Goal: Task Accomplishment & Management: Manage account settings

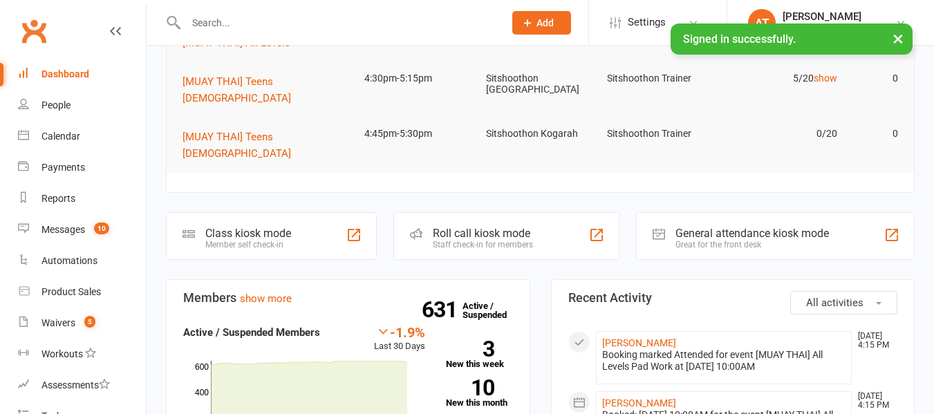
scroll to position [240, 0]
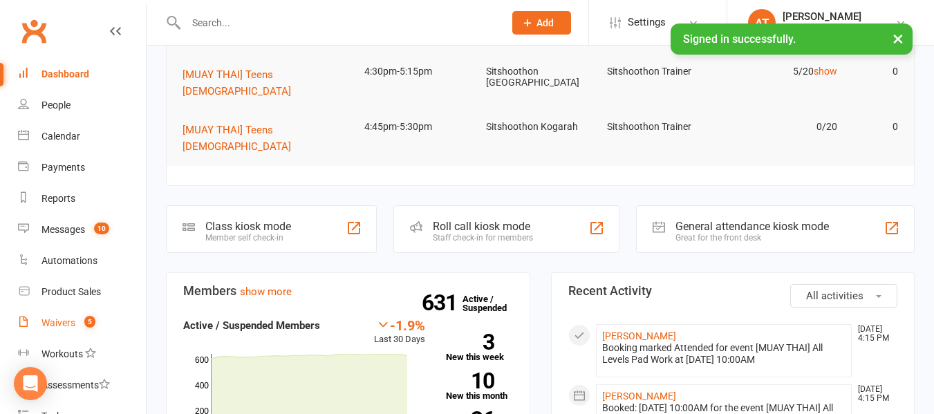
click at [57, 325] on div "Waivers" at bounding box center [58, 322] width 34 height 11
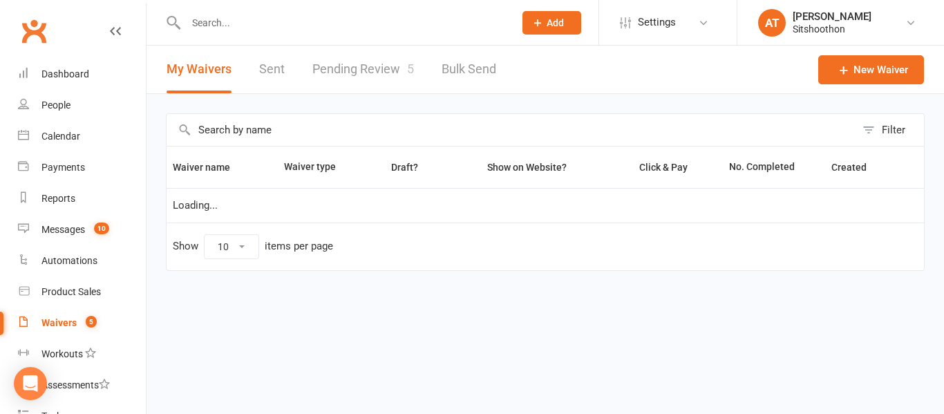
select select "100"
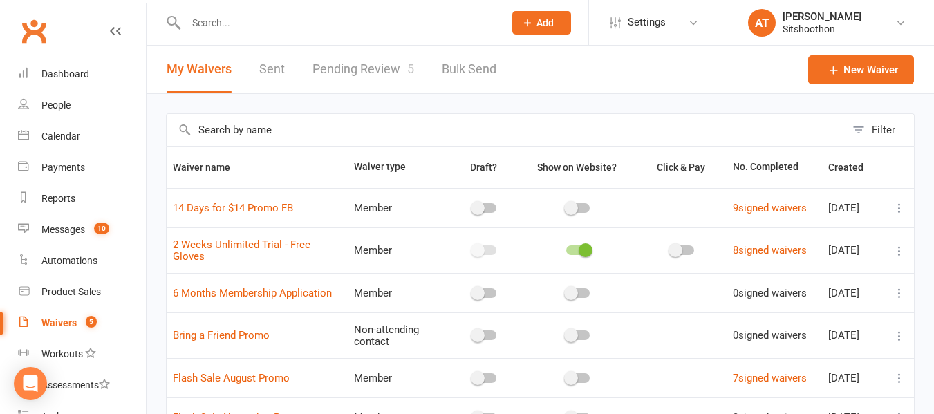
click at [396, 63] on link "Pending Review 5" at bounding box center [363, 70] width 102 height 48
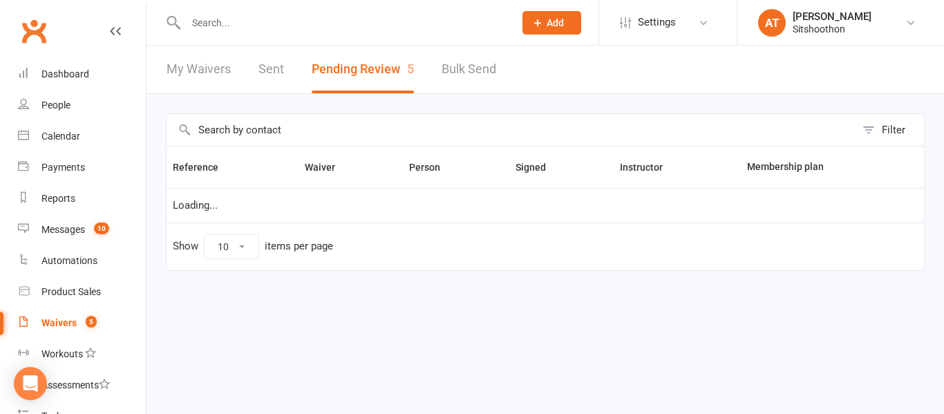
select select "25"
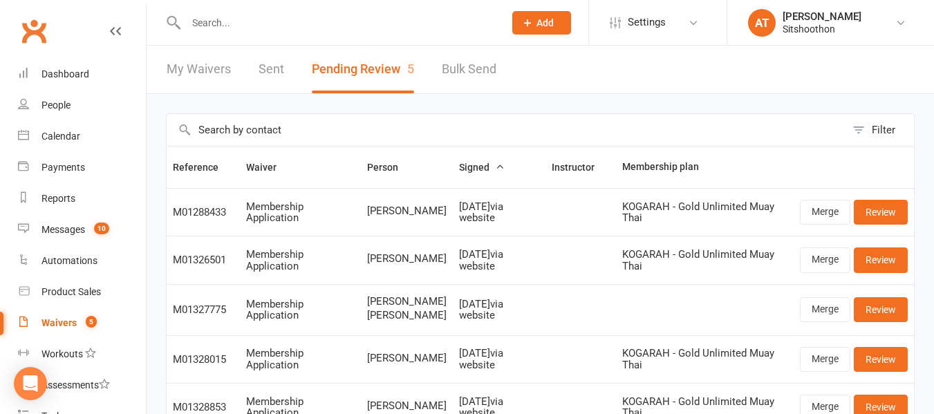
scroll to position [125, 0]
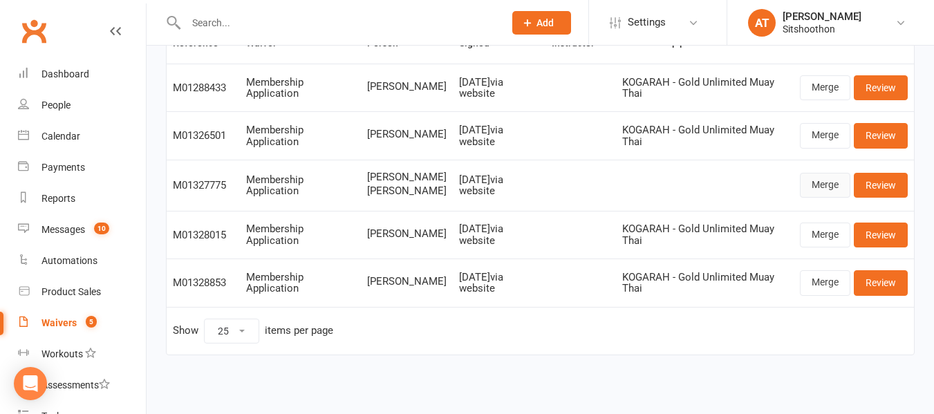
click at [844, 193] on link "Merge" at bounding box center [824, 185] width 50 height 25
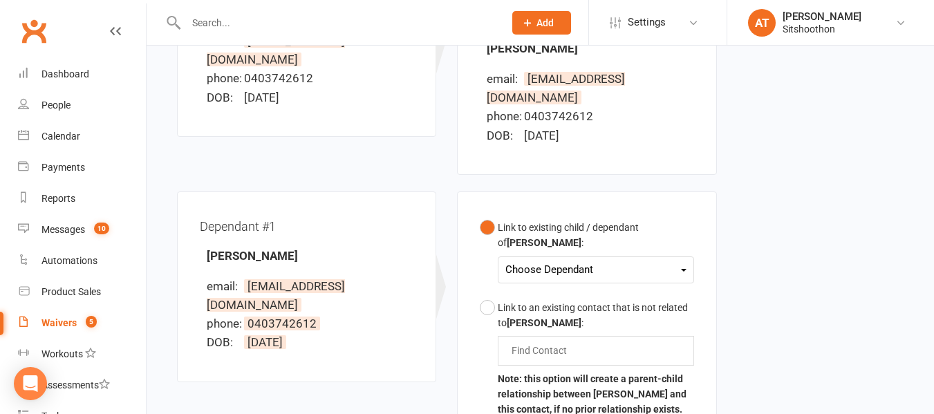
scroll to position [284, 0]
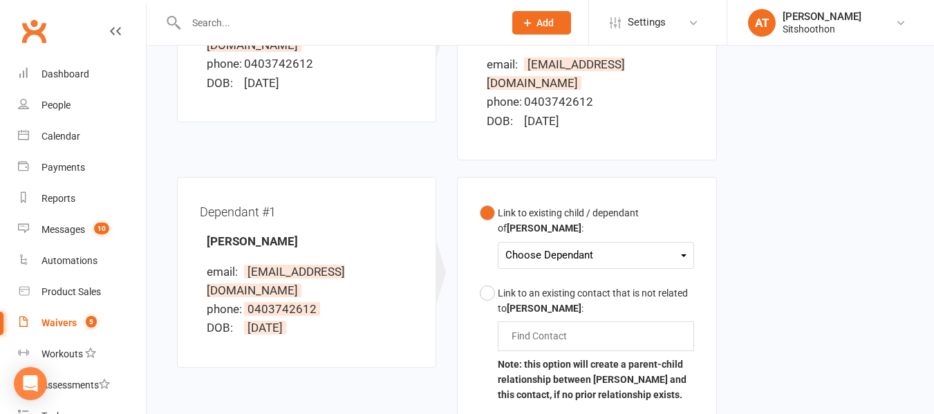
click at [556, 246] on div "Choose Dependant" at bounding box center [595, 255] width 180 height 19
click at [575, 273] on link "[PERSON_NAME]" at bounding box center [574, 288] width 137 height 30
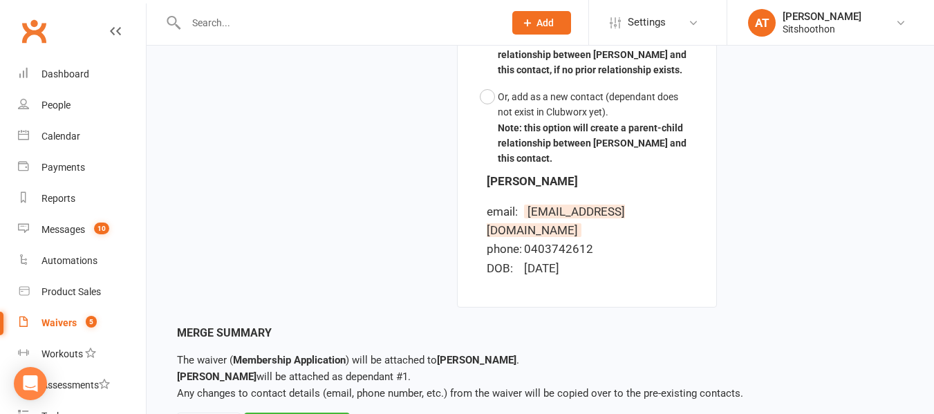
scroll to position [641, 0]
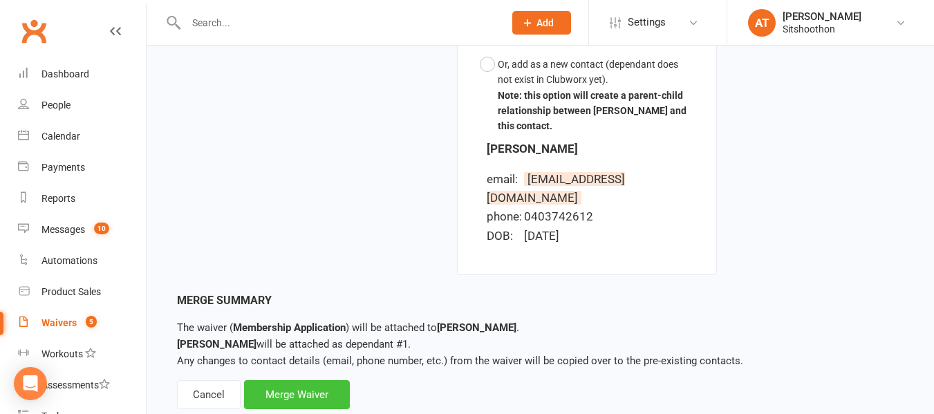
click at [260, 380] on div "Merge Waiver" at bounding box center [297, 394] width 106 height 29
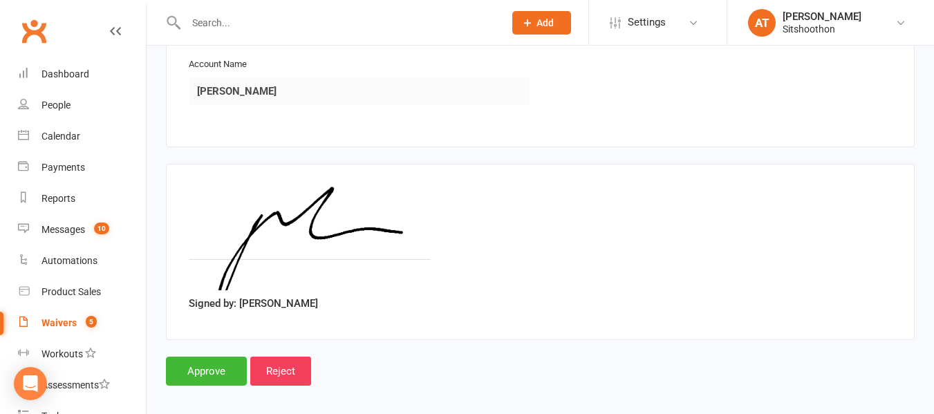
scroll to position [2318, 0]
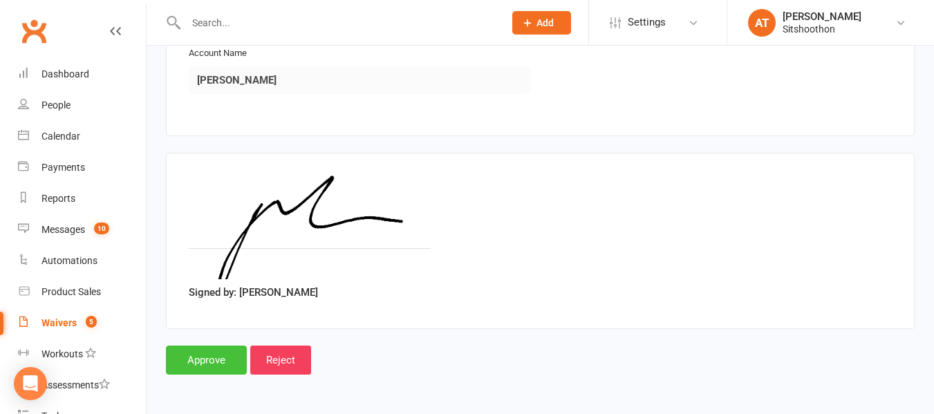
click at [209, 349] on input "Approve" at bounding box center [206, 359] width 81 height 29
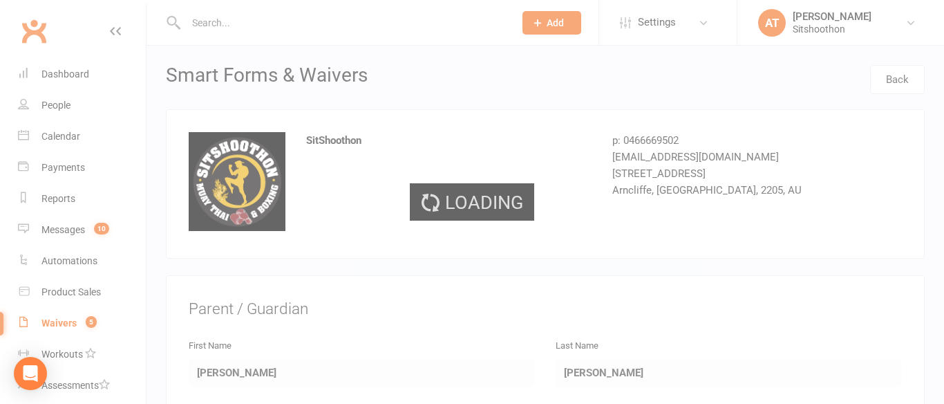
select select "25"
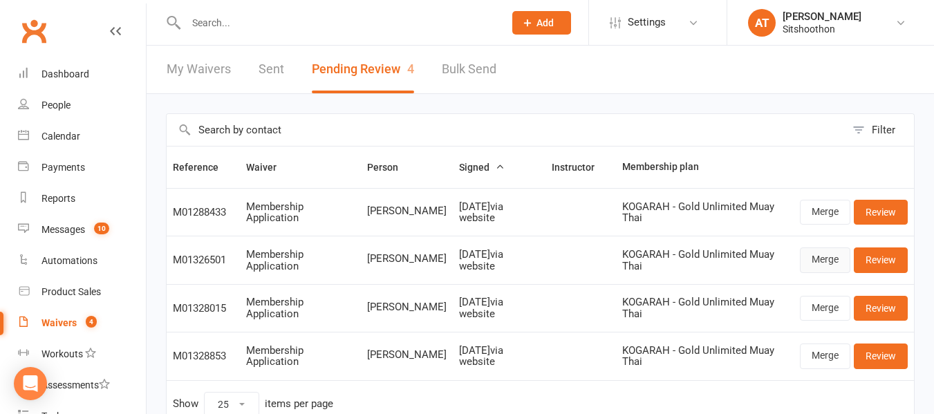
click at [833, 256] on link "Merge" at bounding box center [824, 259] width 50 height 25
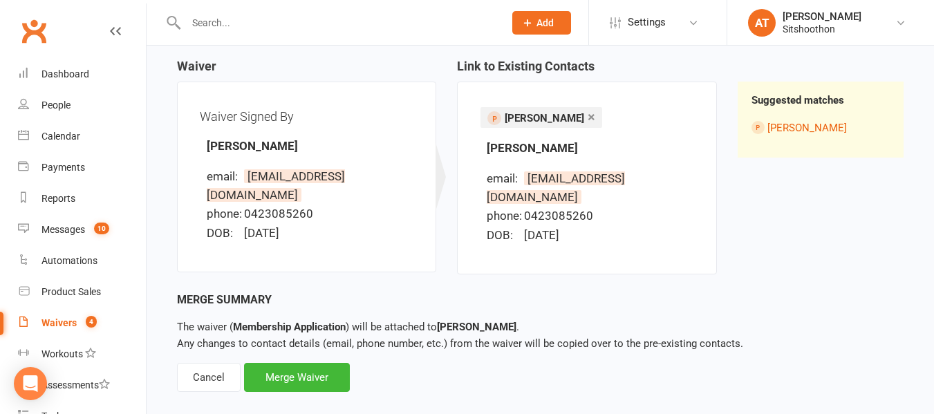
scroll to position [135, 0]
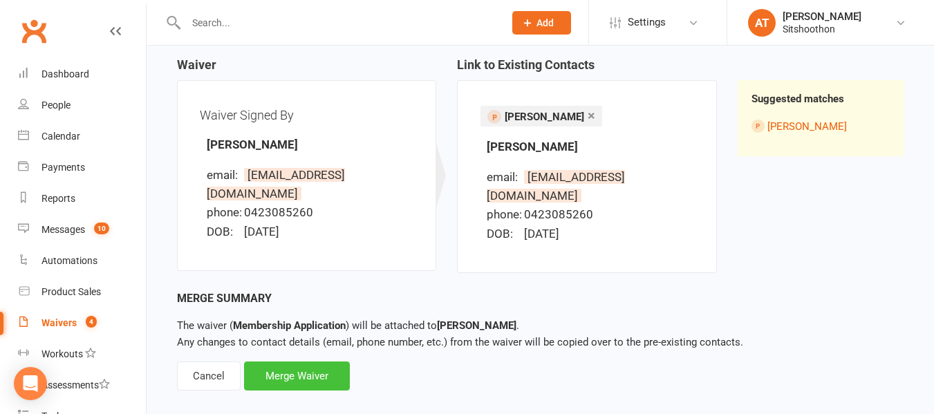
click at [285, 361] on div "Merge Waiver" at bounding box center [297, 375] width 106 height 29
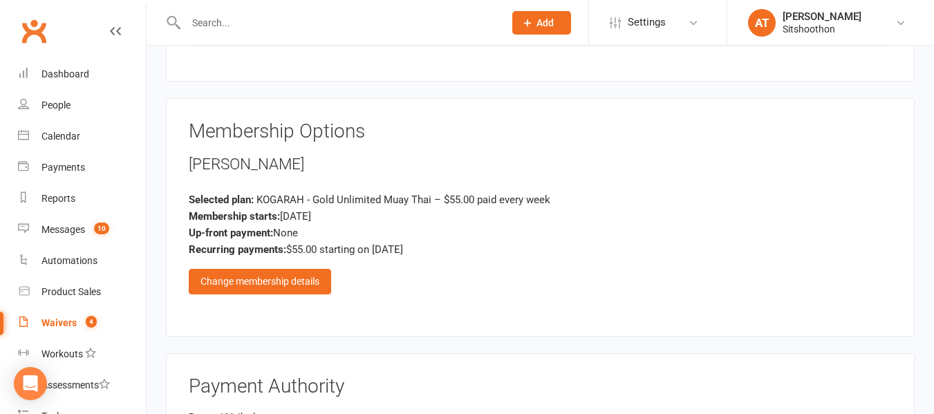
scroll to position [1191, 0]
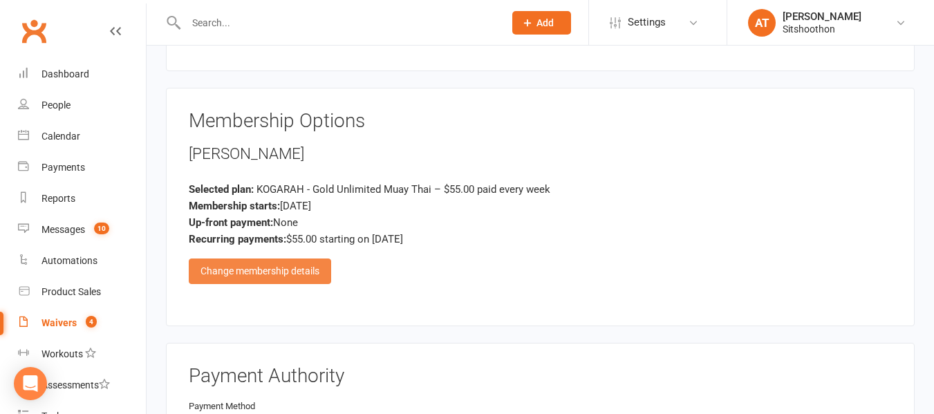
click at [231, 272] on div "Change membership details" at bounding box center [260, 270] width 142 height 25
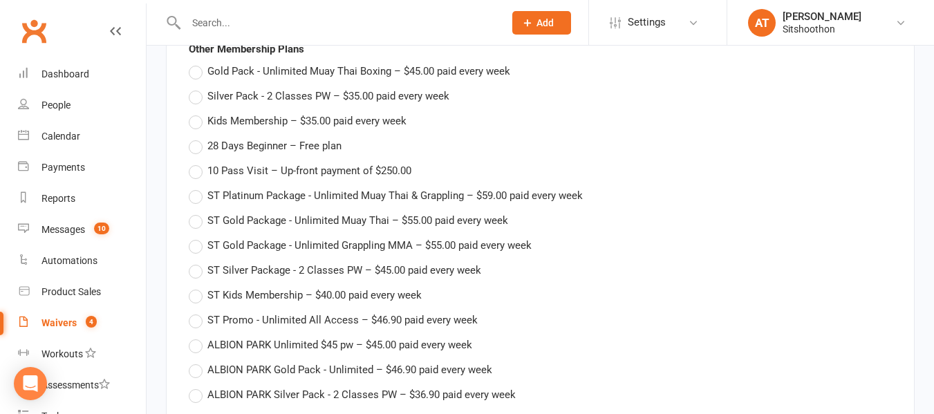
scroll to position [1371, 0]
click at [196, 222] on label "ST Gold Package - Unlimited Muay Thai – $55.00 paid every week" at bounding box center [348, 219] width 319 height 17
click at [196, 211] on input "ST Gold Package - Unlimited Muay Thai – $55.00 paid every week" at bounding box center [193, 211] width 9 height 0
type input "ST Gold Package - Unlimited Muay Thai"
type input "55"
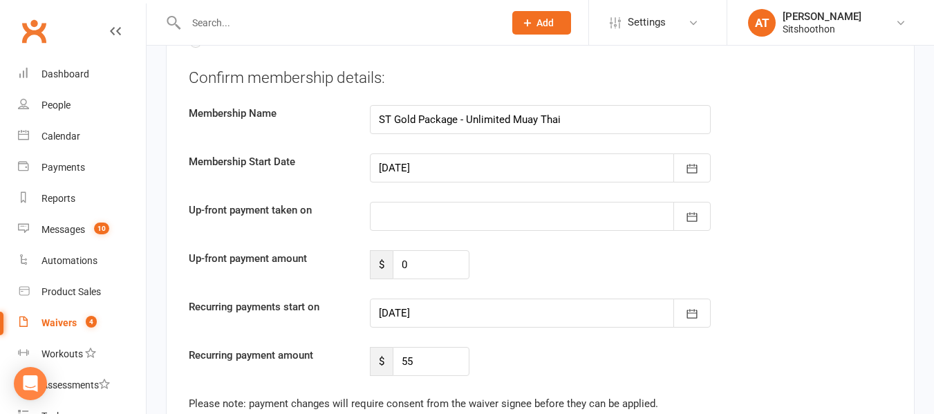
scroll to position [1971, 0]
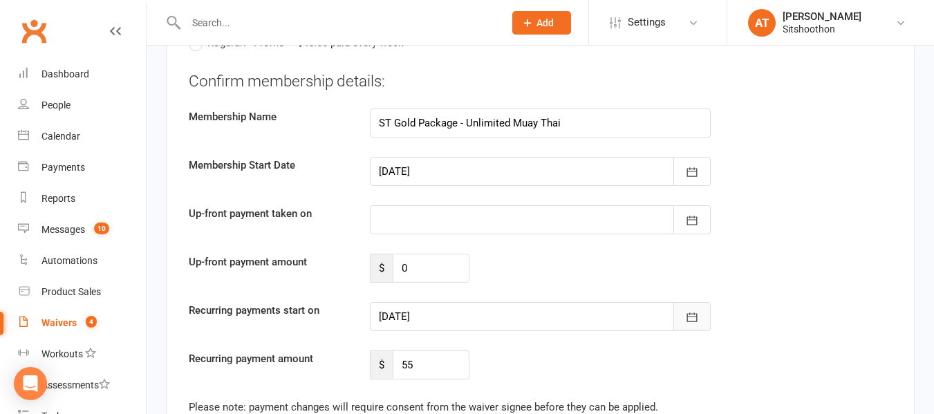
click at [692, 316] on icon "button" at bounding box center [692, 317] width 14 height 14
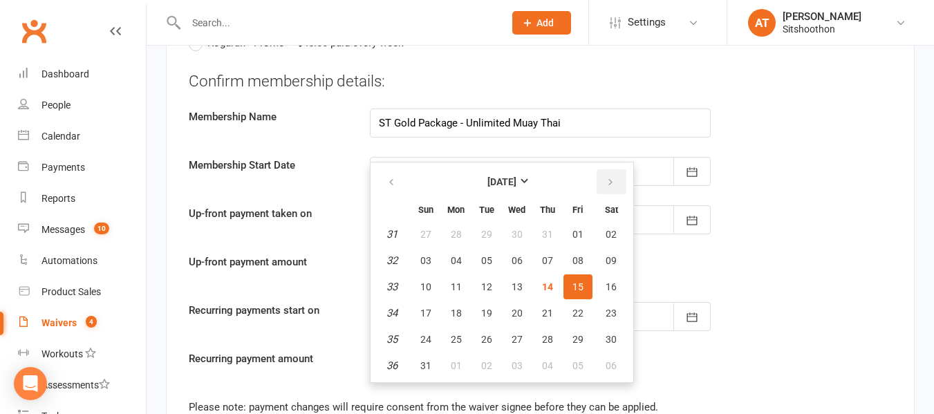
click at [617, 184] on button "button" at bounding box center [611, 181] width 30 height 25
click at [487, 269] on button "09" at bounding box center [486, 260] width 29 height 25
type input "[DATE]"
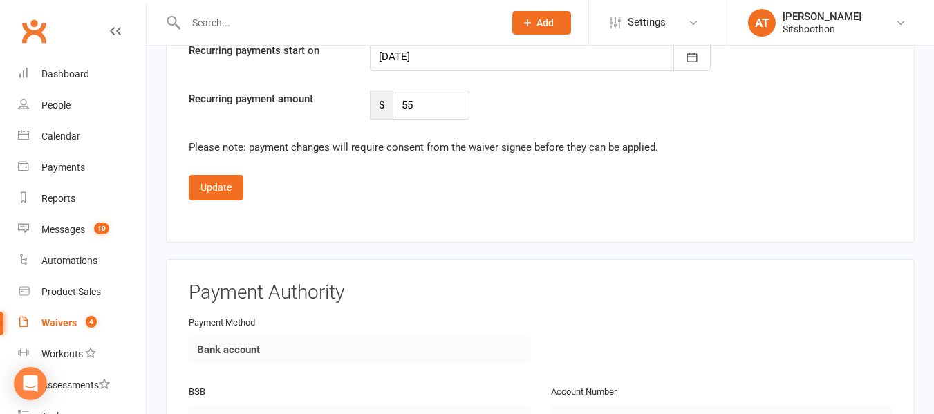
scroll to position [2233, 0]
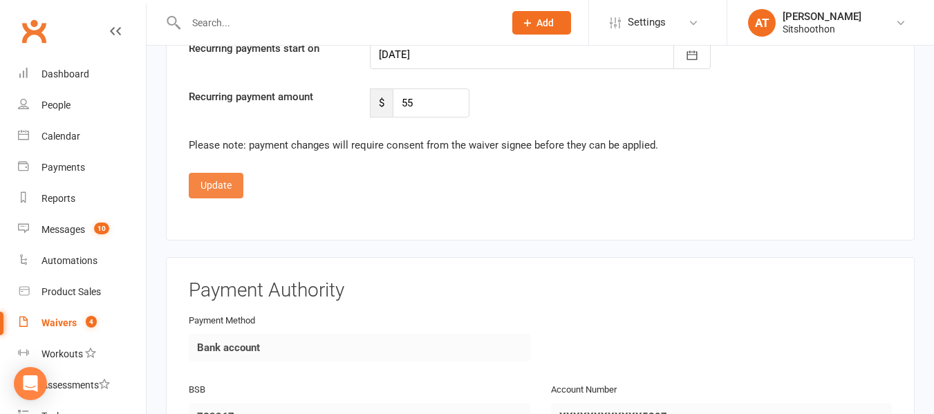
click at [226, 189] on button "Update" at bounding box center [216, 185] width 55 height 25
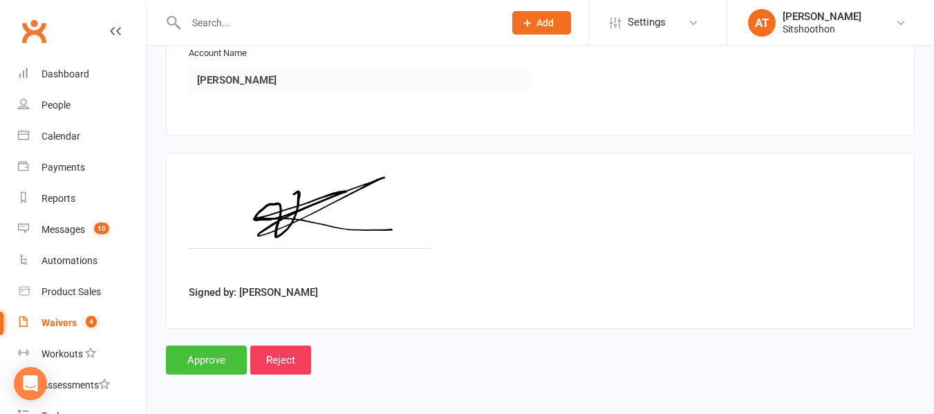
click at [216, 354] on input "Approve" at bounding box center [206, 359] width 81 height 29
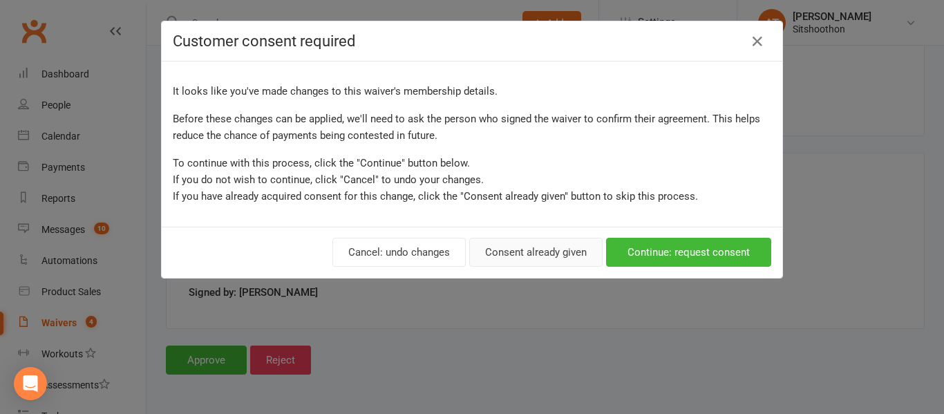
click at [493, 249] on button "Consent already given" at bounding box center [535, 252] width 133 height 29
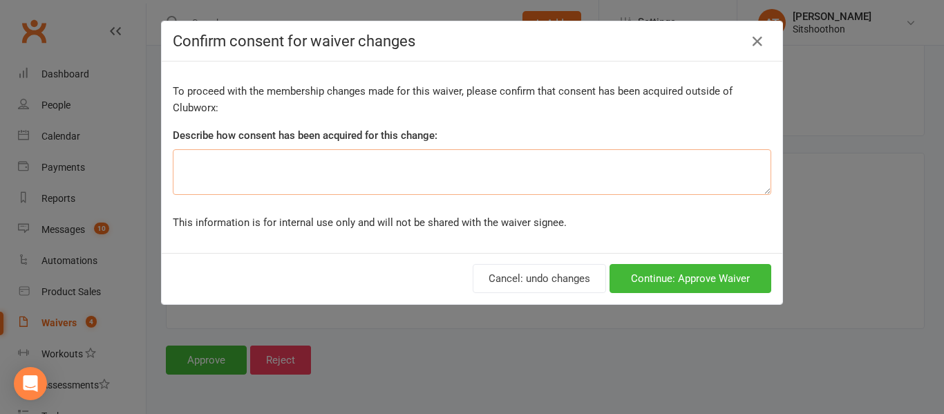
click at [335, 175] on textarea at bounding box center [472, 172] width 598 height 46
type textarea "in person"
click at [665, 292] on button "Continue: Approve Waiver" at bounding box center [690, 278] width 162 height 29
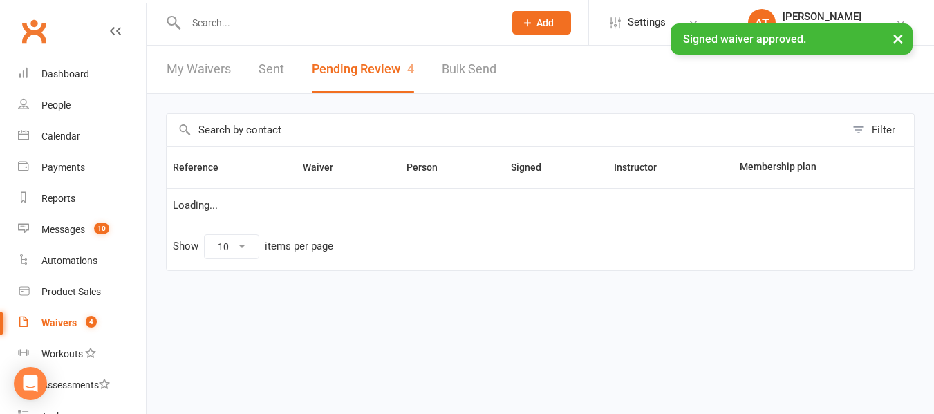
select select "25"
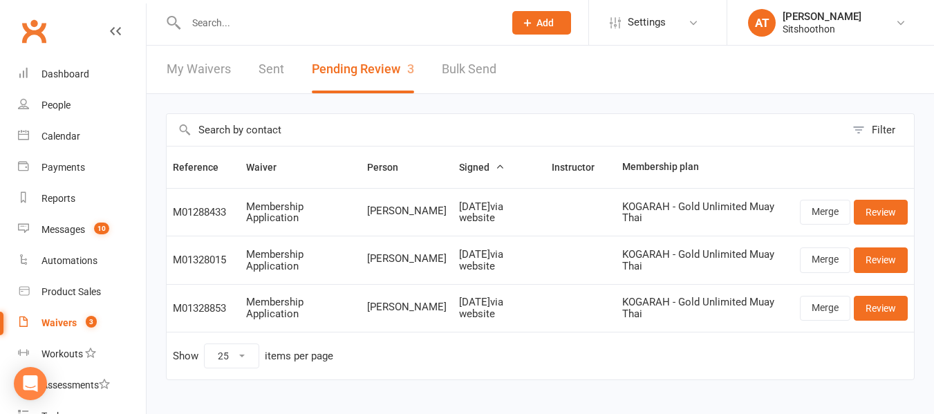
click at [830, 245] on td "Merge Review" at bounding box center [853, 260] width 120 height 48
click at [824, 266] on link "Merge" at bounding box center [824, 259] width 50 height 25
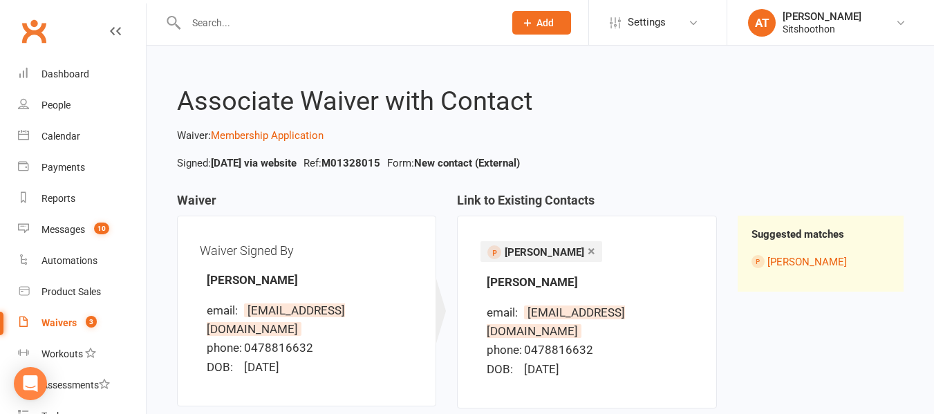
scroll to position [135, 0]
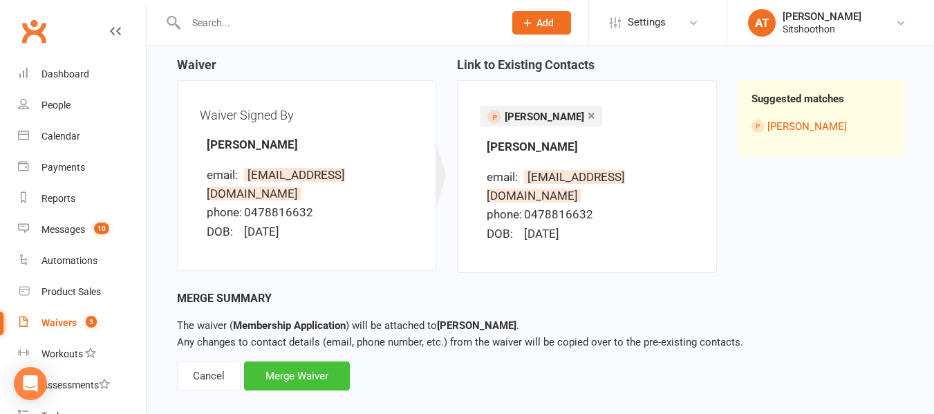
click at [300, 363] on div "Merge Waiver" at bounding box center [297, 375] width 106 height 29
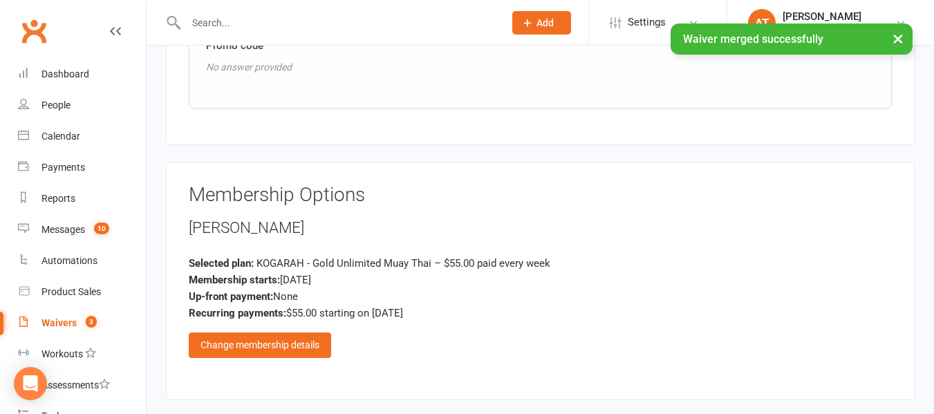
scroll to position [1118, 0]
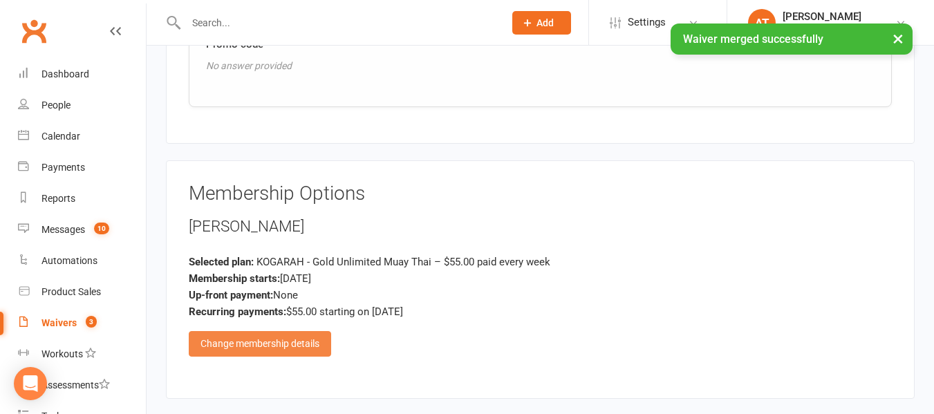
click at [293, 343] on div "Change membership details" at bounding box center [260, 343] width 142 height 25
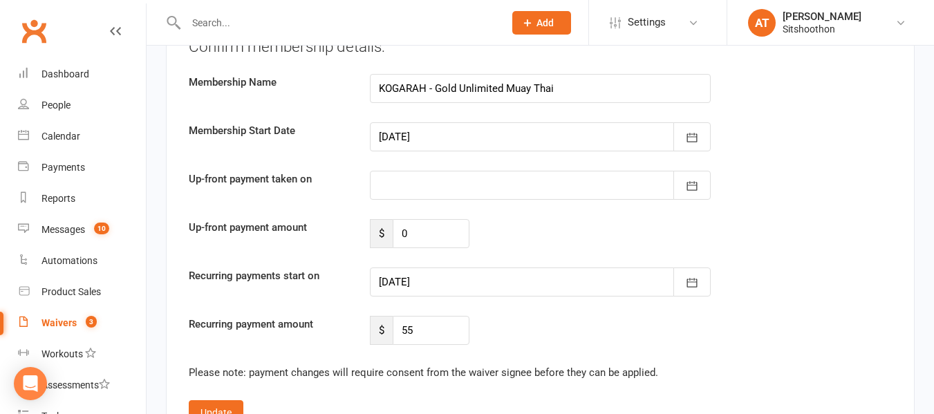
scroll to position [2008, 0]
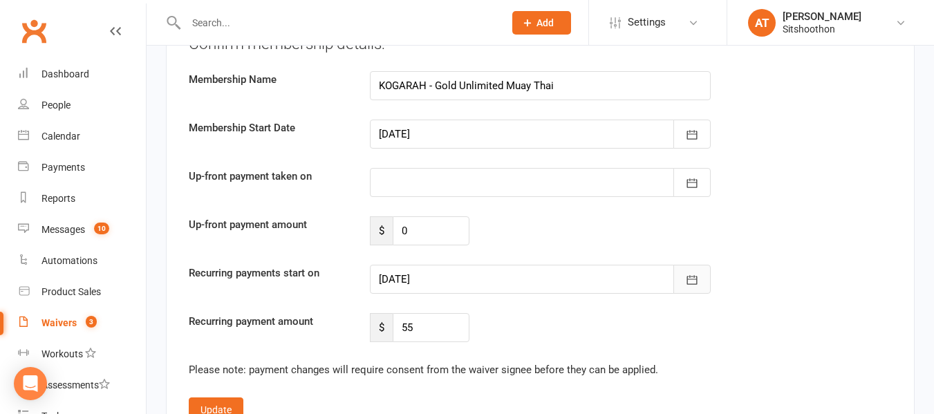
click at [699, 283] on button "button" at bounding box center [691, 279] width 37 height 29
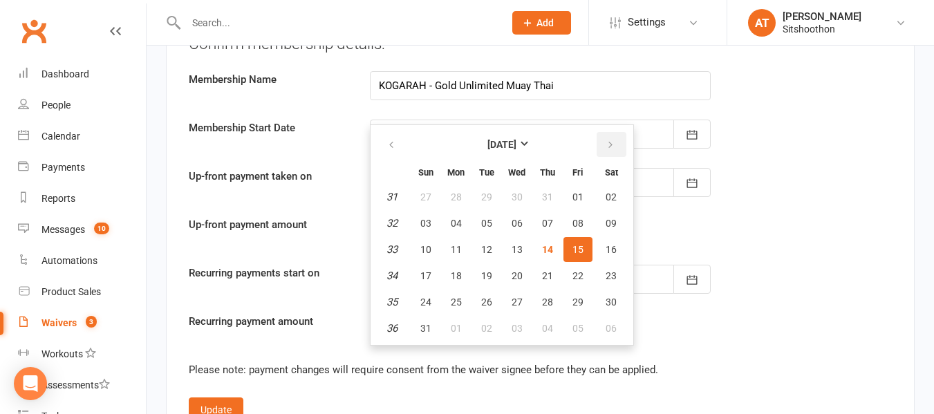
click at [609, 142] on icon "button" at bounding box center [610, 145] width 10 height 11
click at [390, 146] on icon "button" at bounding box center [391, 145] width 10 height 11
click at [613, 142] on icon "button" at bounding box center [610, 145] width 10 height 11
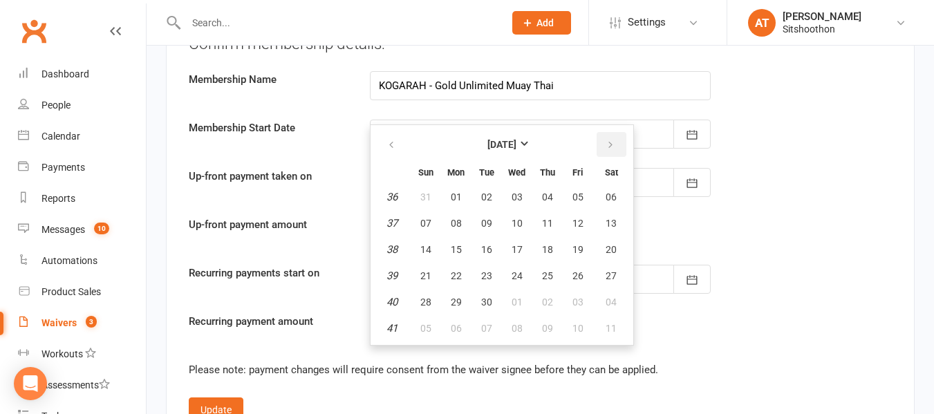
click at [613, 142] on icon "button" at bounding box center [610, 145] width 10 height 11
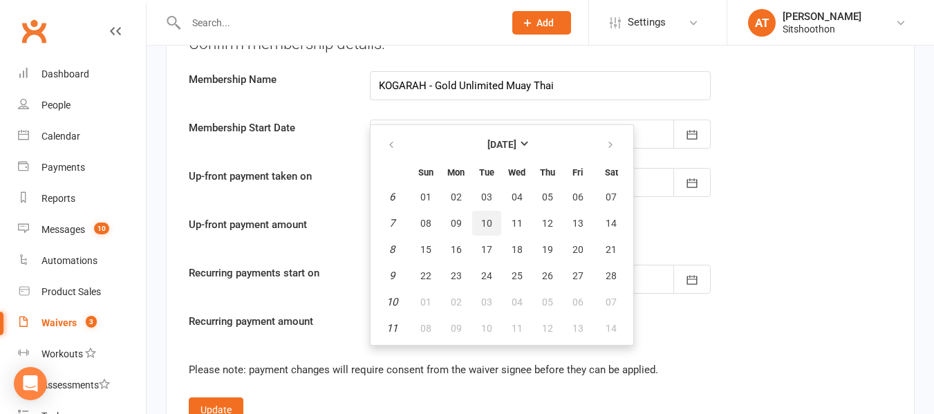
click at [484, 226] on span "10" at bounding box center [486, 223] width 11 height 11
type input "[DATE]"
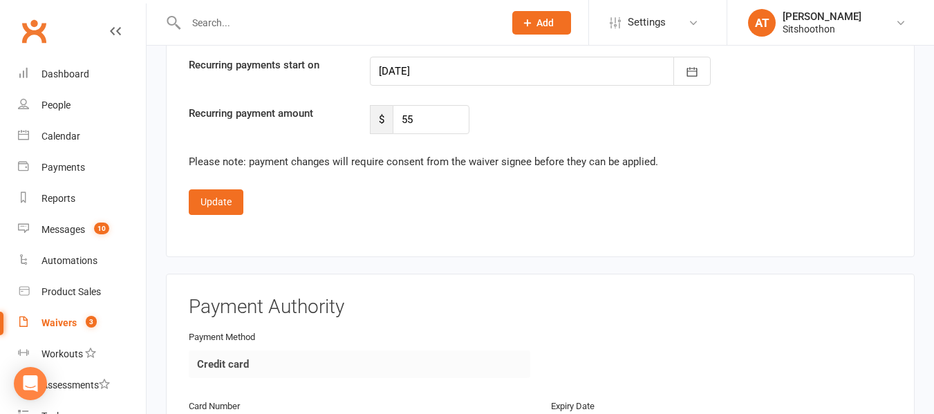
scroll to position [2217, 0]
click at [218, 198] on button "Update" at bounding box center [216, 201] width 55 height 25
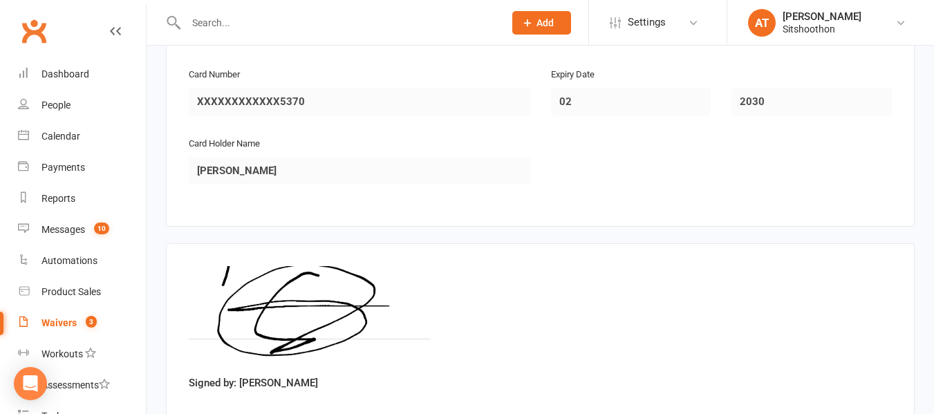
scroll to position [1682, 0]
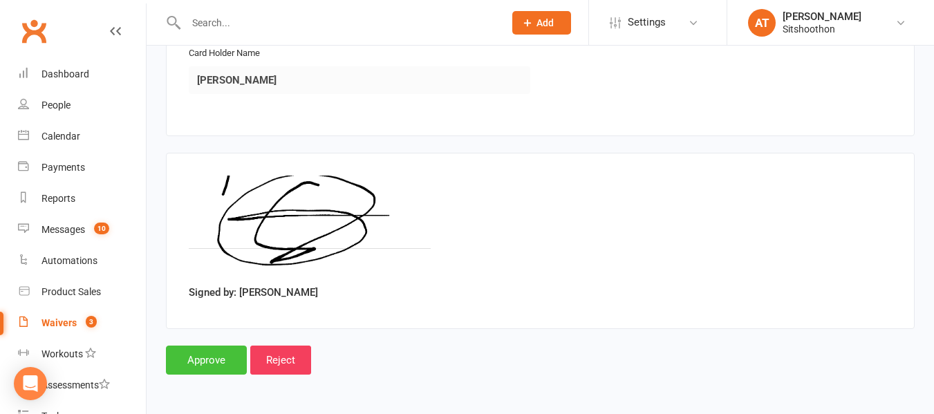
click at [206, 354] on input "Approve" at bounding box center [206, 359] width 81 height 29
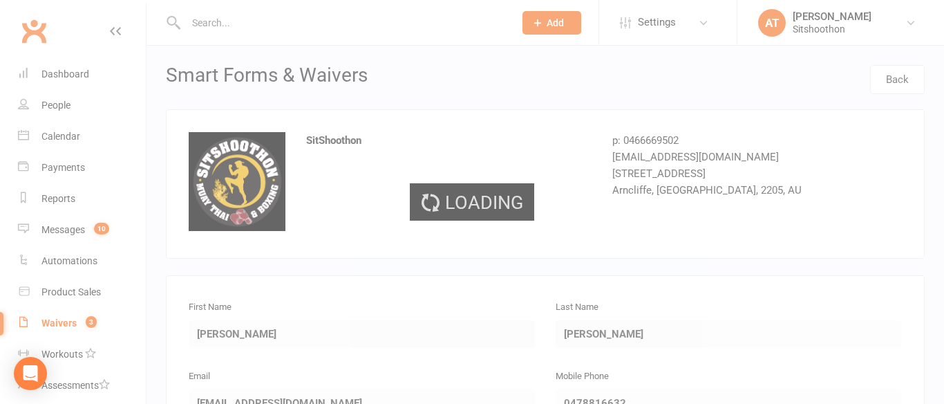
select select "25"
